Goal: Check status

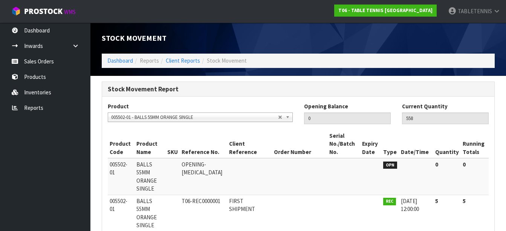
click at [159, 113] on span "005502-01 - BALLS 55MM ORANGE SINGLE" at bounding box center [194, 117] width 167 height 9
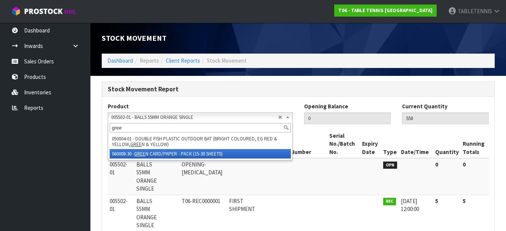
type input "gree"
click at [162, 157] on li "060008-30 - GREE N CARD/PAPER - PACK (15-30 SHEETS)" at bounding box center [200, 153] width 181 height 9
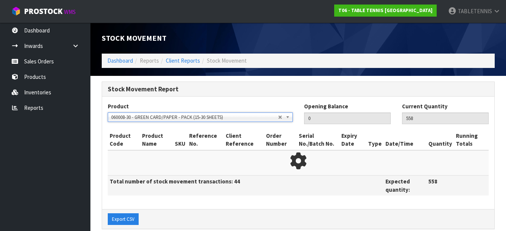
type input "7"
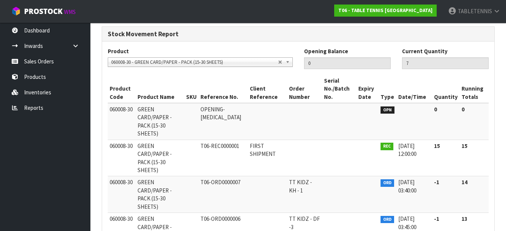
scroll to position [85, 0]
click at [136, 60] on span "060008-30 - GREEN CARD/PAPER - PACK (15-30 SHEETS)" at bounding box center [194, 62] width 167 height 9
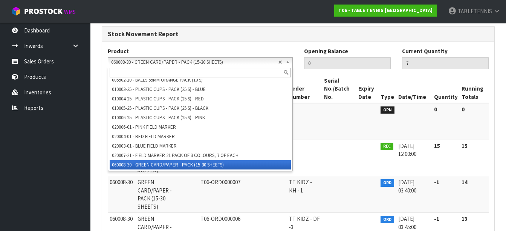
paste input "SMALL BOX/SLEEV OF 3 BALLS 40MM (STAG OR DONIC)"
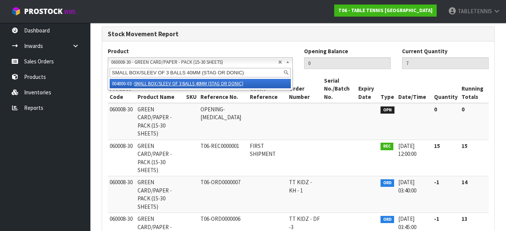
type input "SMALL BOX/SLEEV OF 3 BALLS 40MM (STAG OR DONIC)"
click at [145, 82] on em "SMALL BOX/SLEEV OF 3 BALLS 40MM (STAG OR DONIC)" at bounding box center [188, 83] width 109 height 6
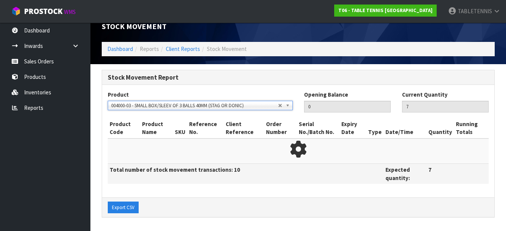
type input "726"
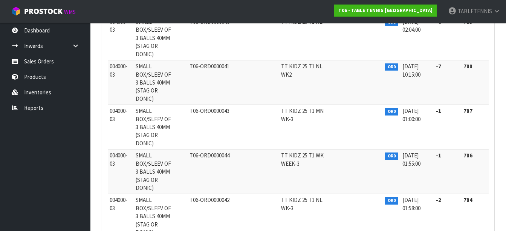
scroll to position [1356, 0]
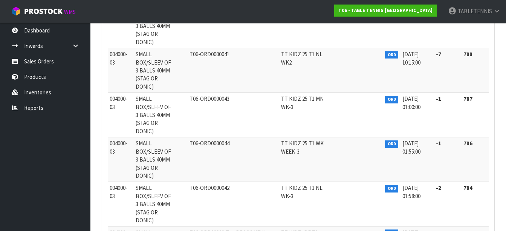
drag, startPoint x: 182, startPoint y: 119, endPoint x: 299, endPoint y: 128, distance: 117.6
